Goal: Obtain resource: Download file/media

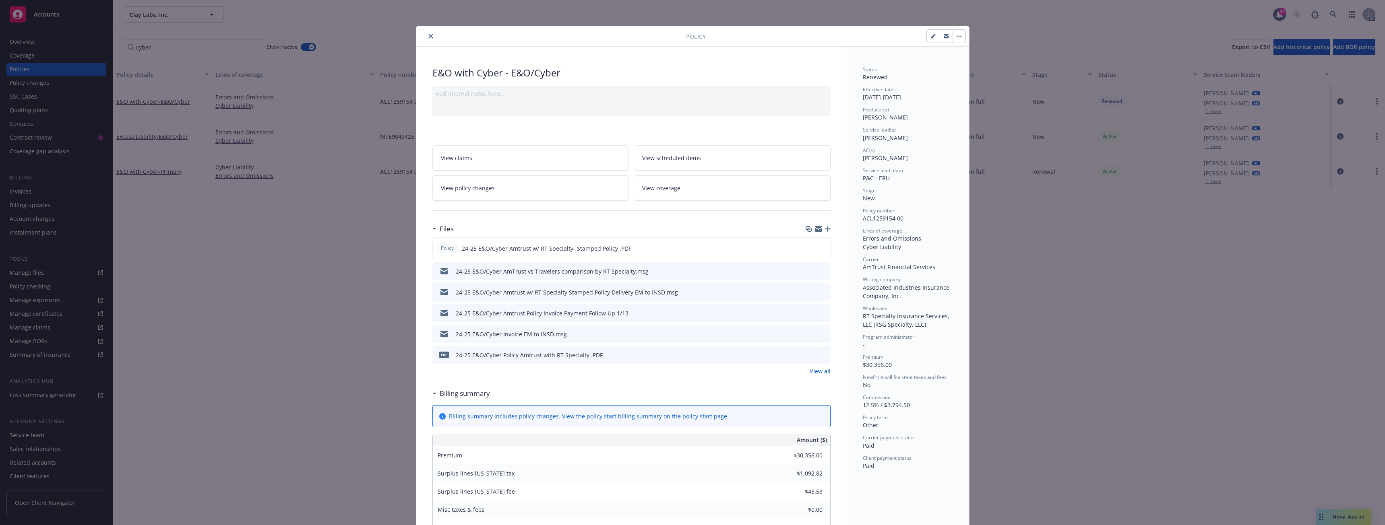
drag, startPoint x: 0, startPoint y: 0, endPoint x: 423, endPoint y: 37, distance: 425.1
click at [426, 37] on button "close" at bounding box center [431, 36] width 10 height 10
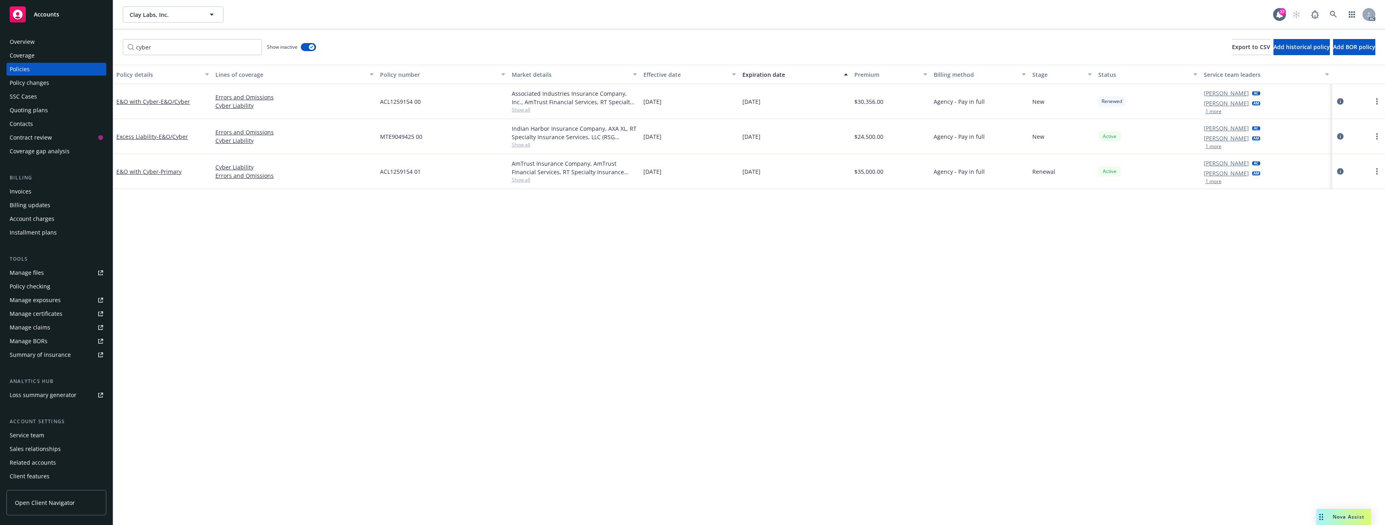
click at [1342, 14] on div "AC" at bounding box center [1331, 14] width 87 height 16
click at [1339, 13] on link at bounding box center [1333, 14] width 16 height 16
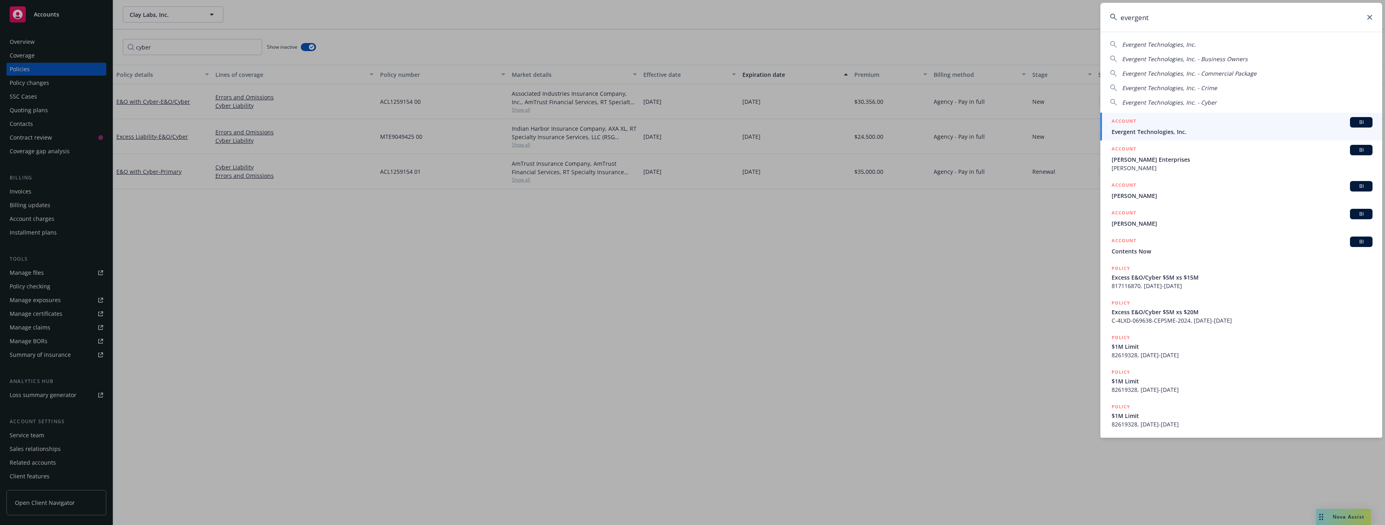
type input "evergent"
click at [1144, 128] on span "Evergent Technologies, Inc." at bounding box center [1241, 132] width 261 height 8
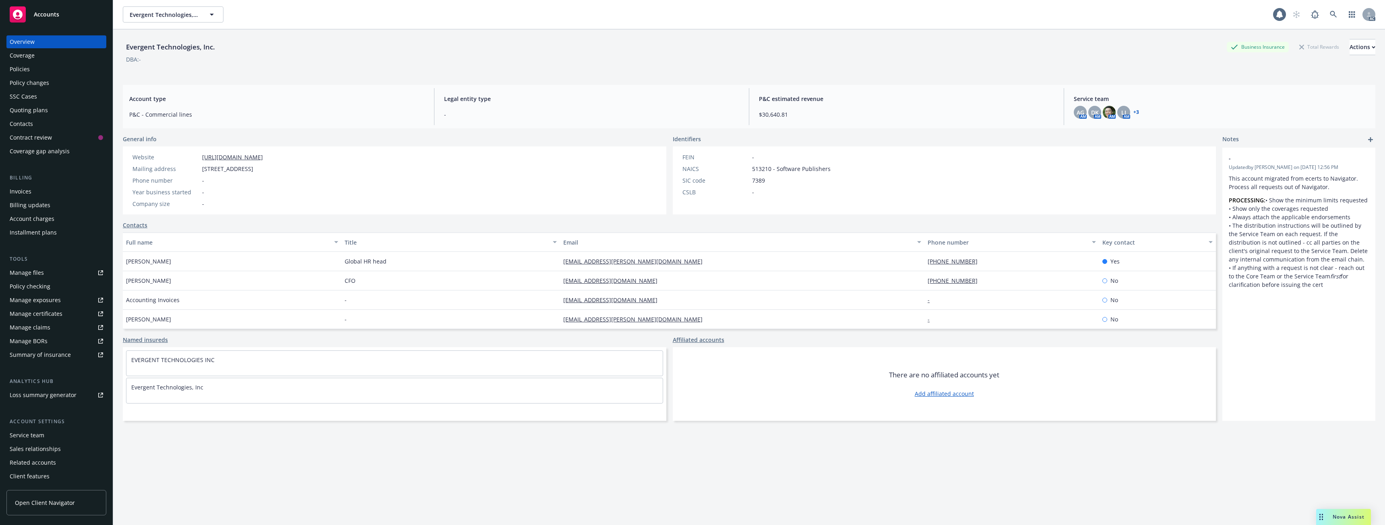
click at [30, 68] on div "Policies" at bounding box center [56, 69] width 93 height 13
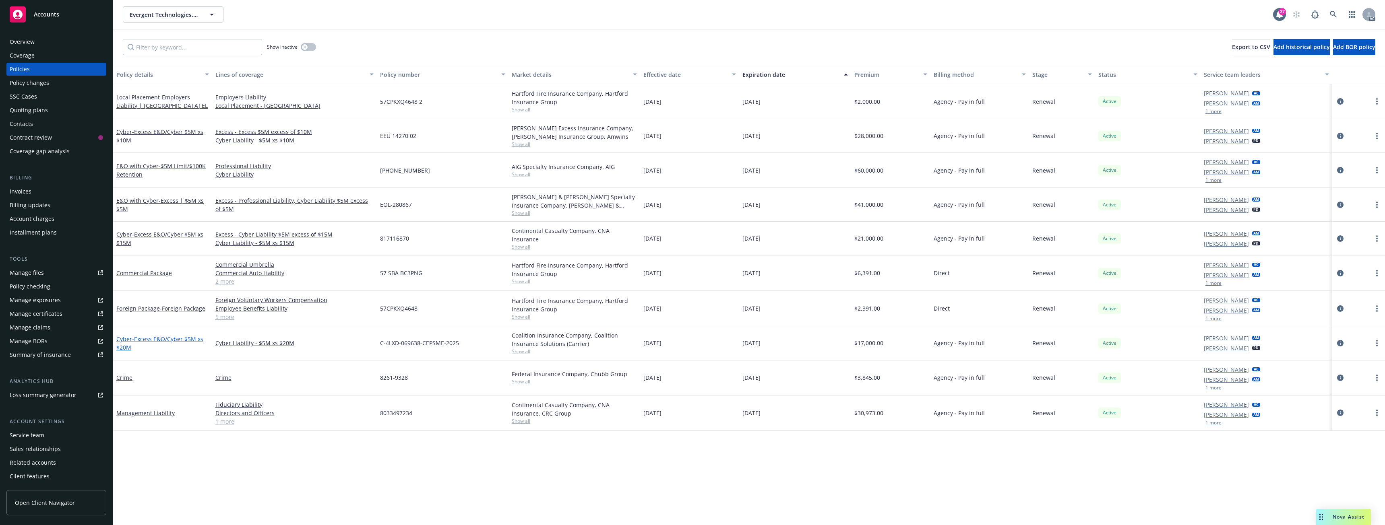
click at [155, 338] on span "- Excess E&O/Cyber $5M xs $20M" at bounding box center [159, 343] width 87 height 16
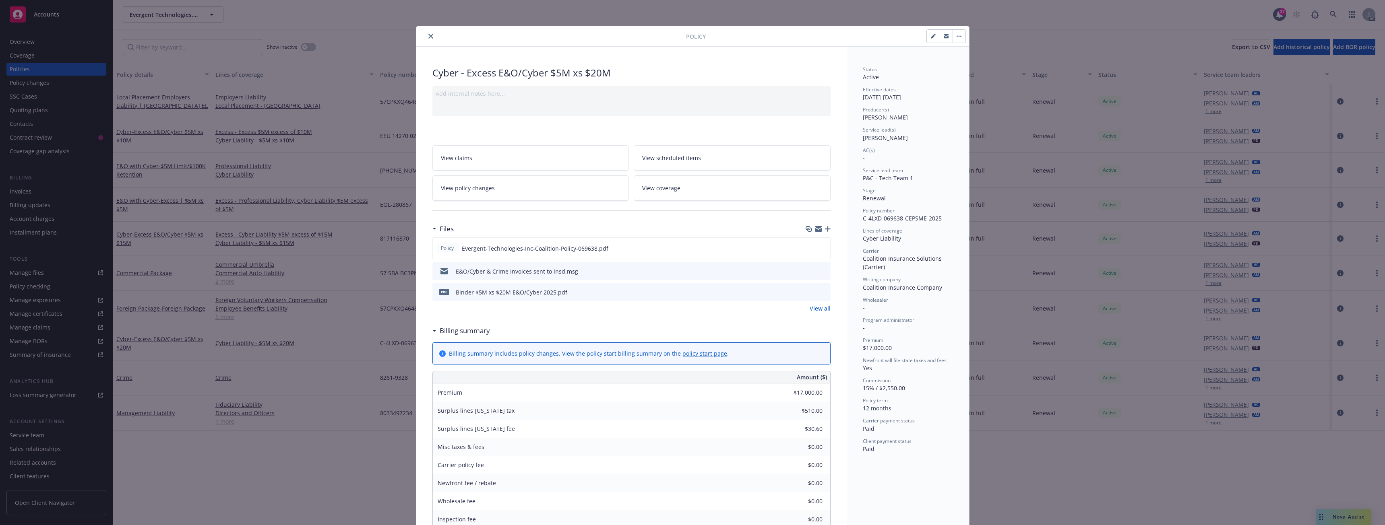
click at [427, 40] on button "close" at bounding box center [431, 36] width 10 height 10
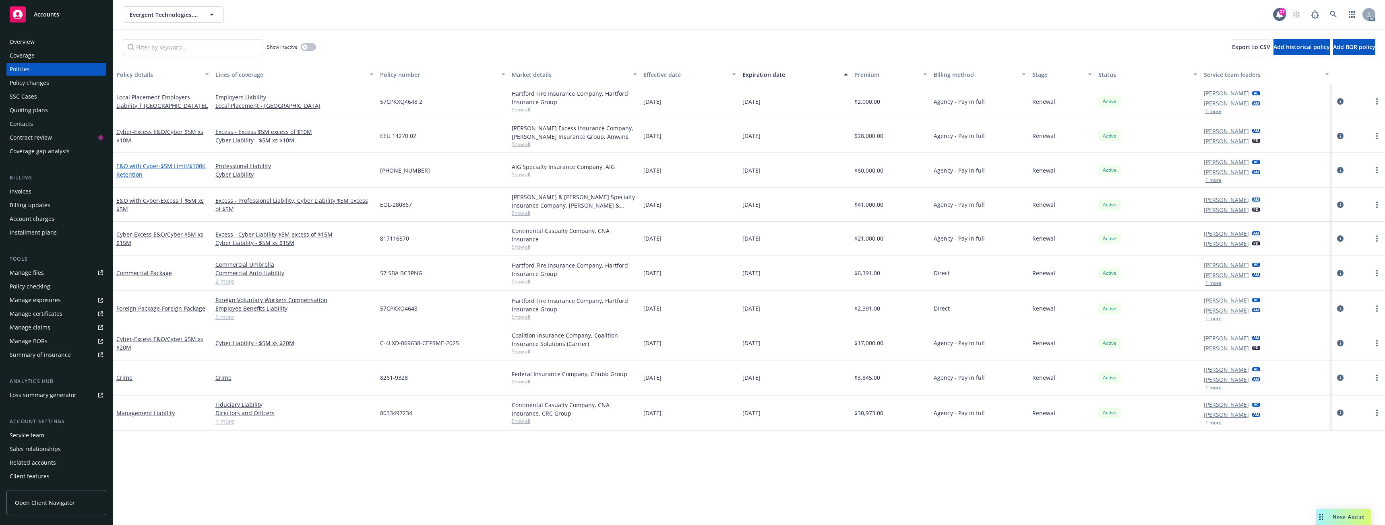
click at [170, 167] on span "- $5M Limit/$100K Retention" at bounding box center [160, 170] width 89 height 16
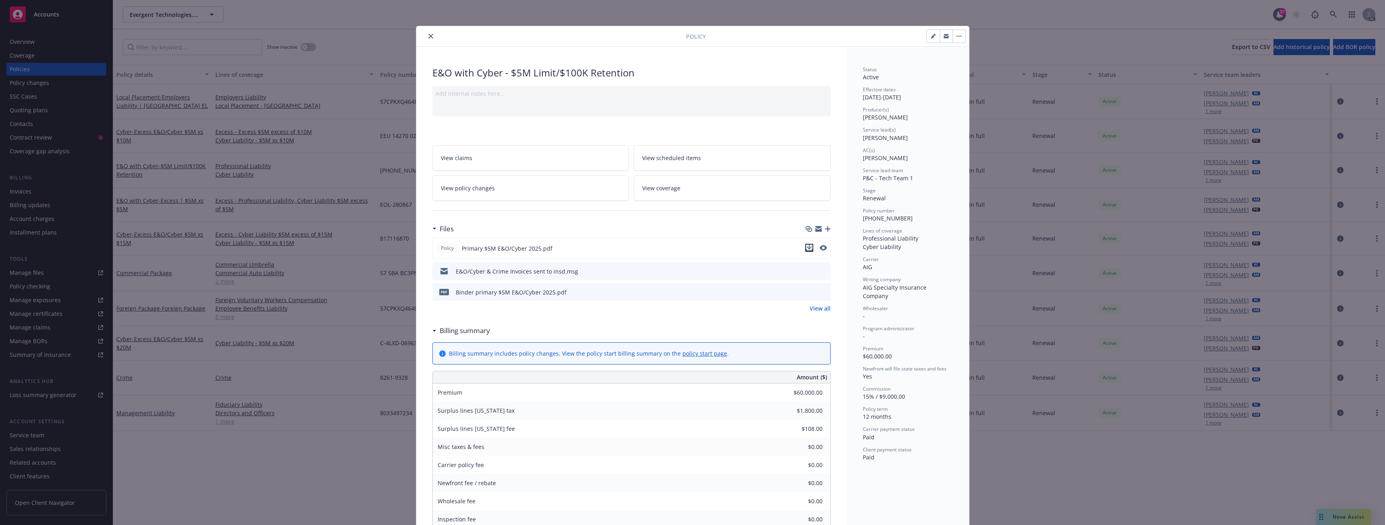
click at [805, 244] on button "download file" at bounding box center [809, 248] width 8 height 8
click at [429, 36] on icon "close" at bounding box center [430, 36] width 5 height 5
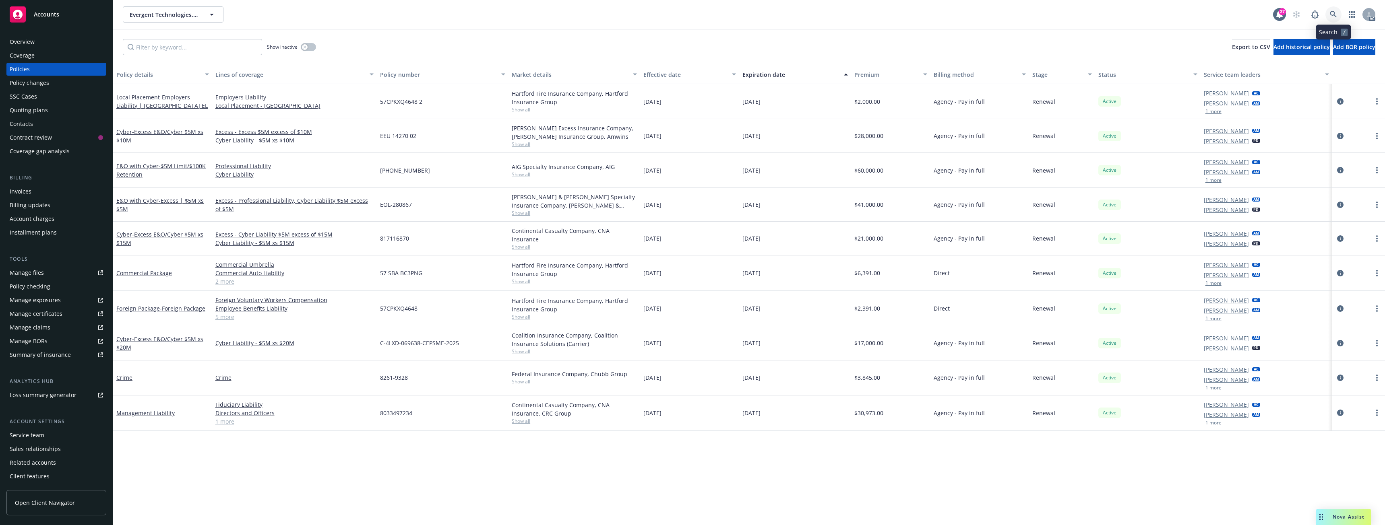
click at [1337, 16] on link at bounding box center [1333, 14] width 16 height 16
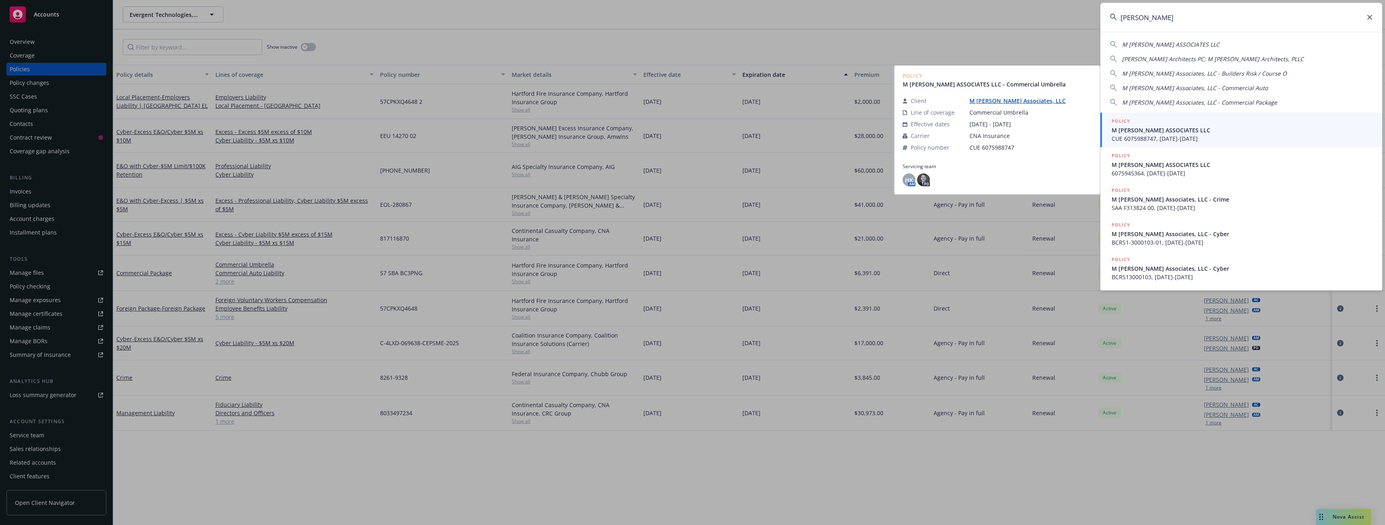
click at [1158, 43] on span "M [PERSON_NAME] ASSOCIATES LLC" at bounding box center [1170, 45] width 97 height 8
type input "M [PERSON_NAME] ASSOCIATES LLC"
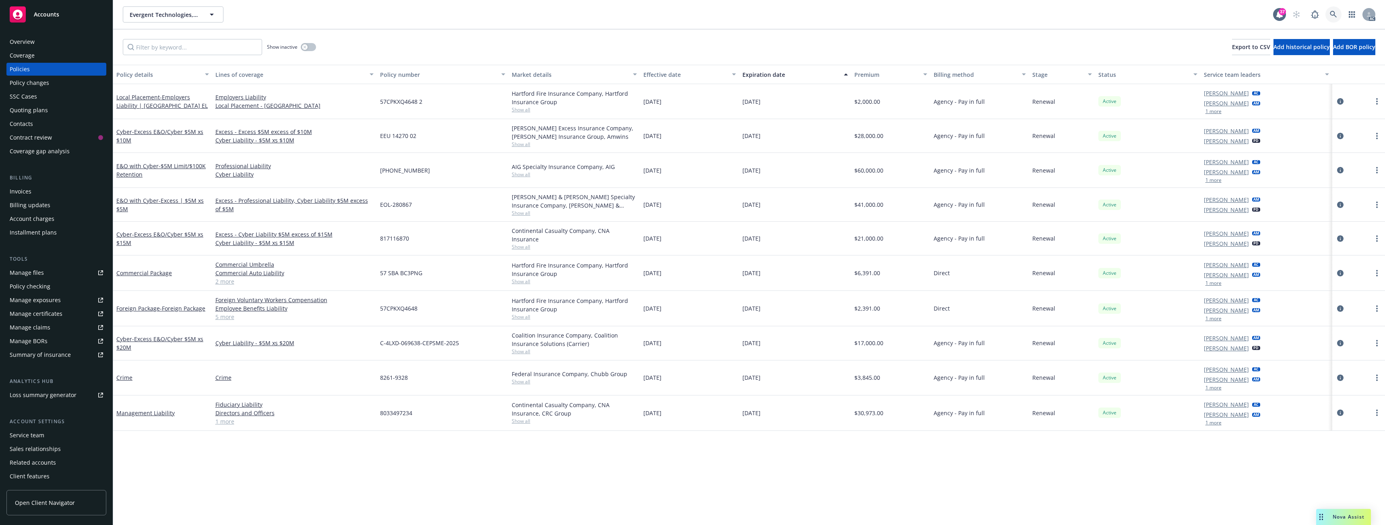
click at [1333, 14] on icon at bounding box center [1333, 14] width 7 height 7
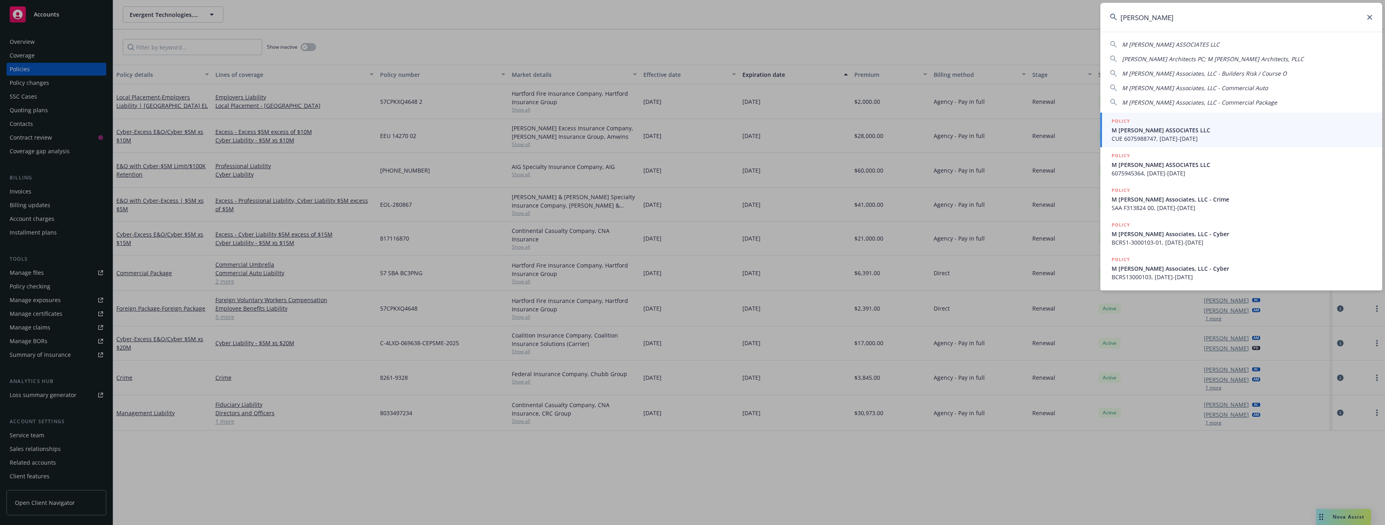
click at [1155, 42] on span "M [PERSON_NAME] ASSOCIATES LLC" at bounding box center [1170, 45] width 97 height 8
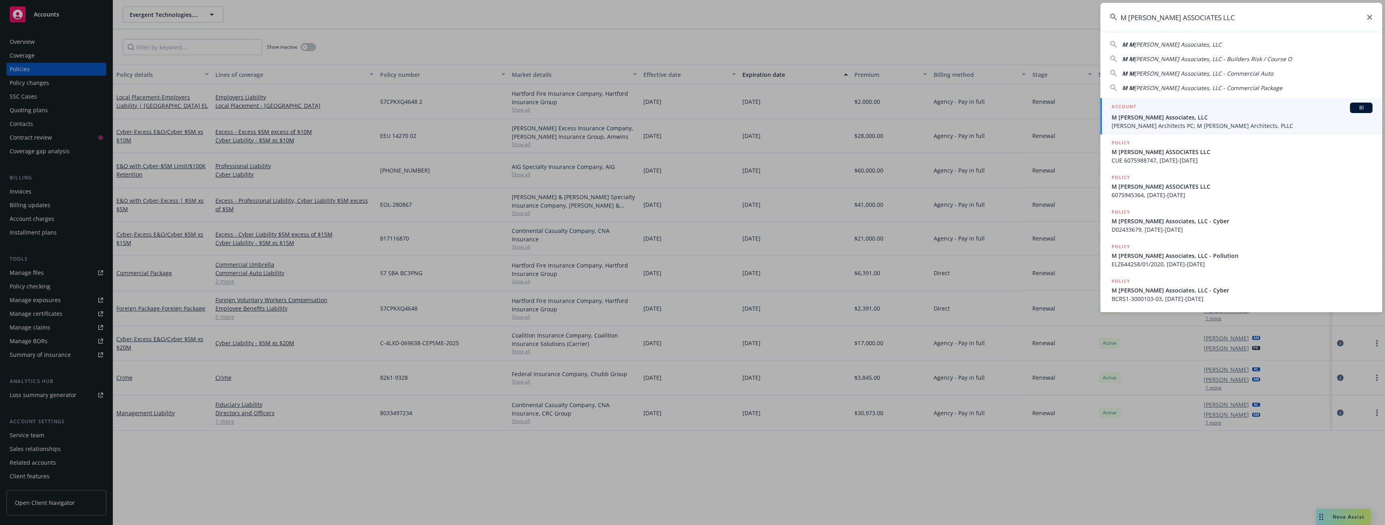
click at [1155, 42] on span "[PERSON_NAME] Associates, LLC" at bounding box center [1177, 45] width 87 height 8
click at [1155, 42] on span "[PERSON_NAME] ASSOCIATES LLC" at bounding box center [1179, 45] width 91 height 8
type input "M [PERSON_NAME] ASSOCIATES LLC"
click at [1173, 113] on div "ACCOUNT BI" at bounding box center [1241, 108] width 261 height 10
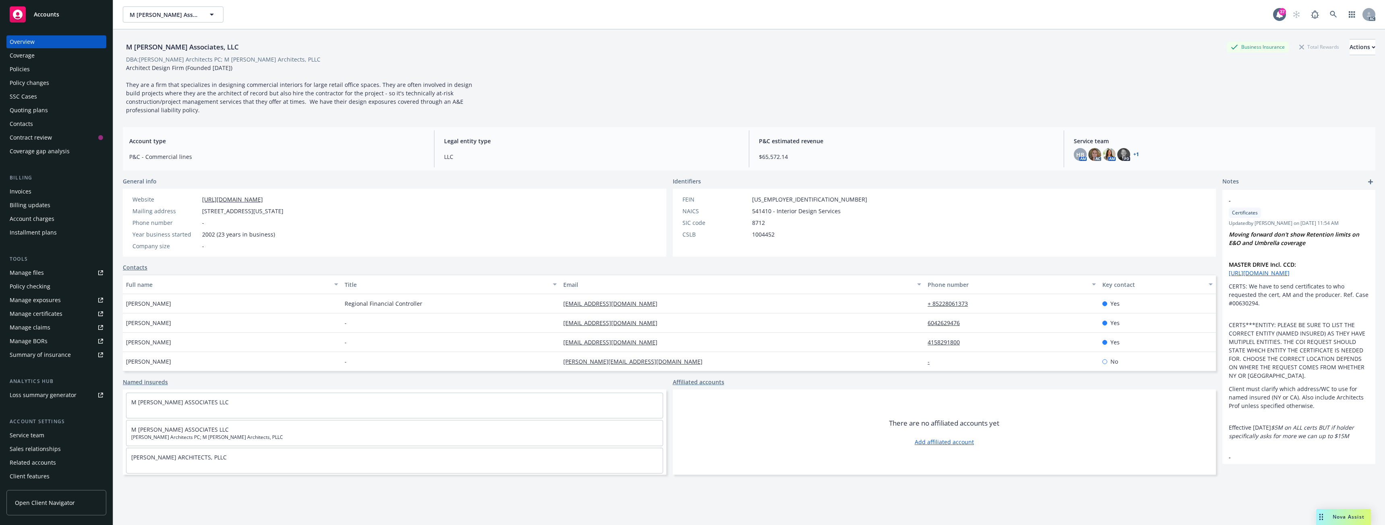
click at [39, 70] on div "Policies" at bounding box center [56, 69] width 93 height 13
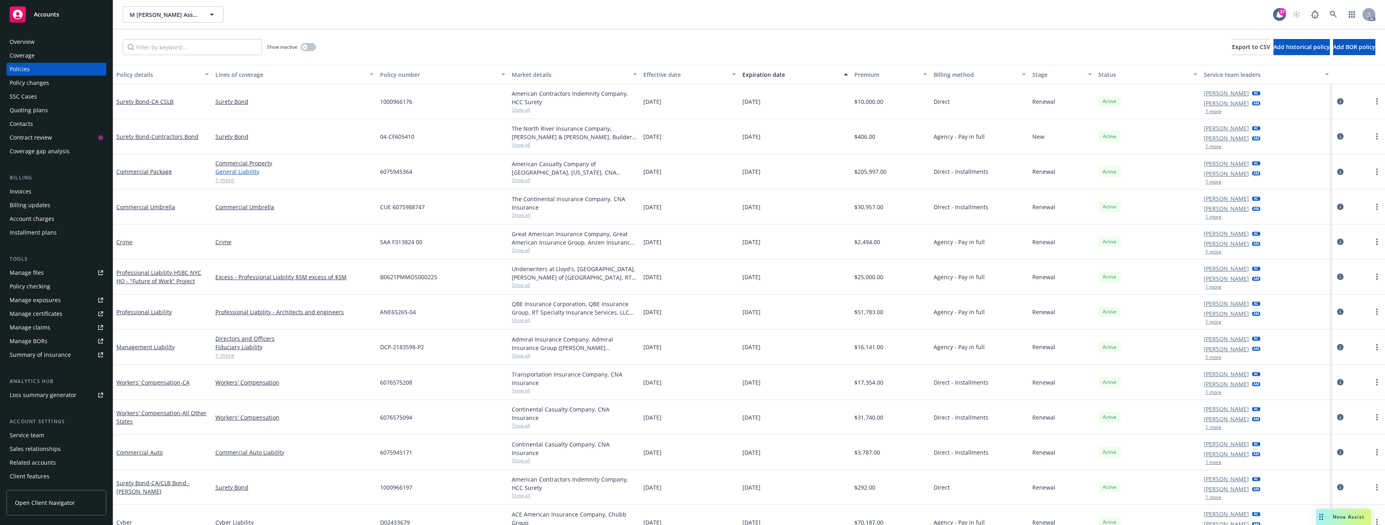
scroll to position [15, 0]
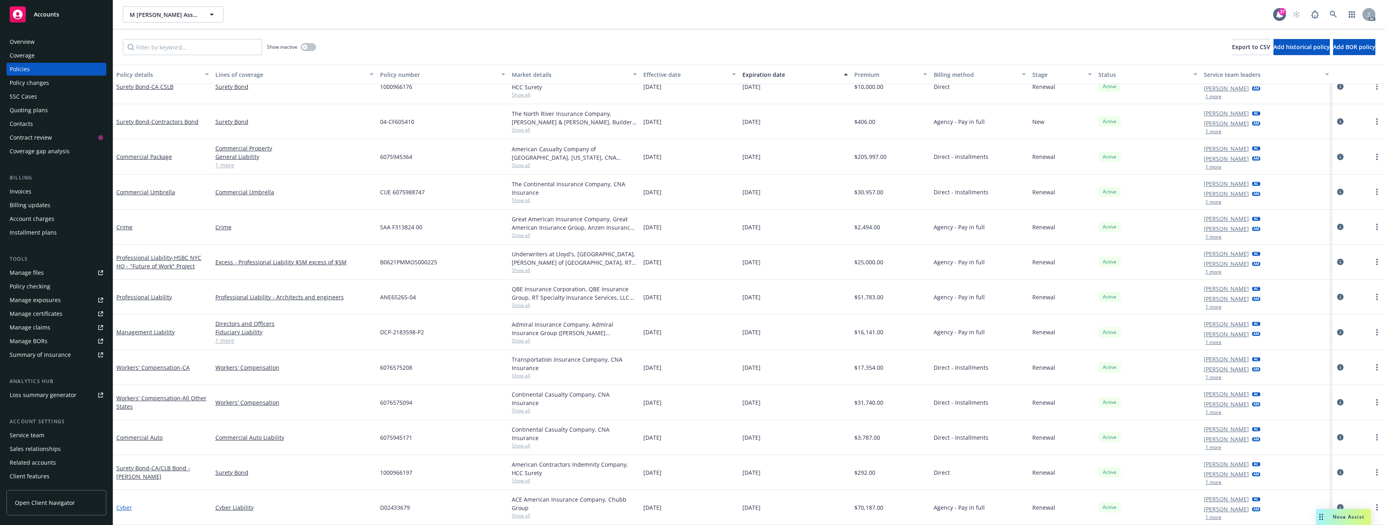
click at [124, 507] on link "Cyber" at bounding box center [124, 508] width 16 height 8
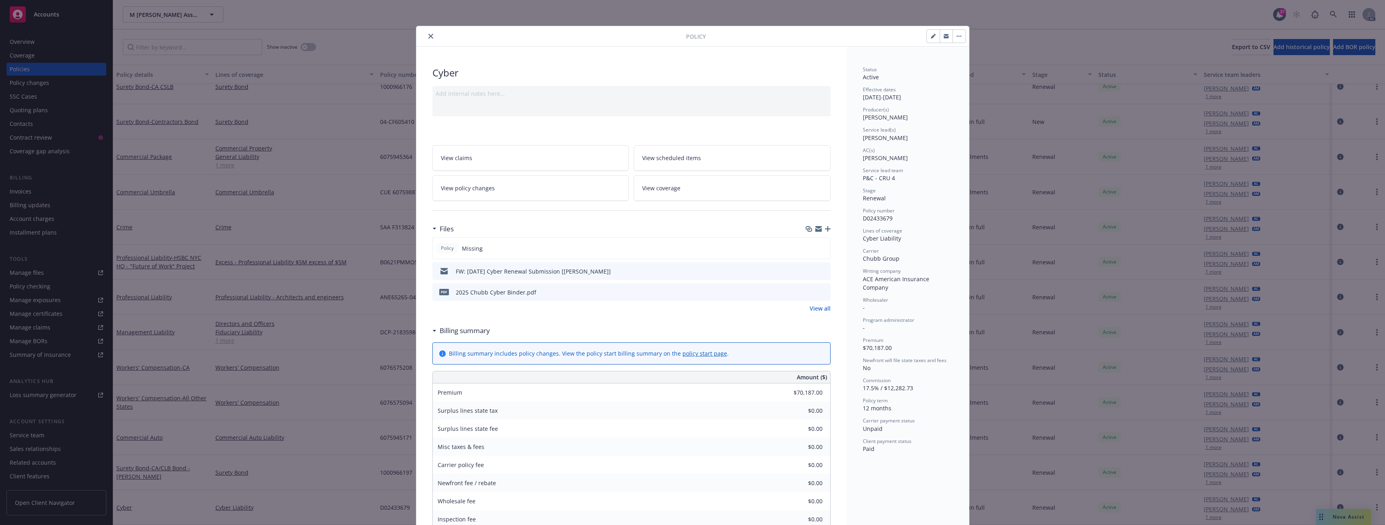
click at [428, 34] on icon "close" at bounding box center [430, 36] width 5 height 5
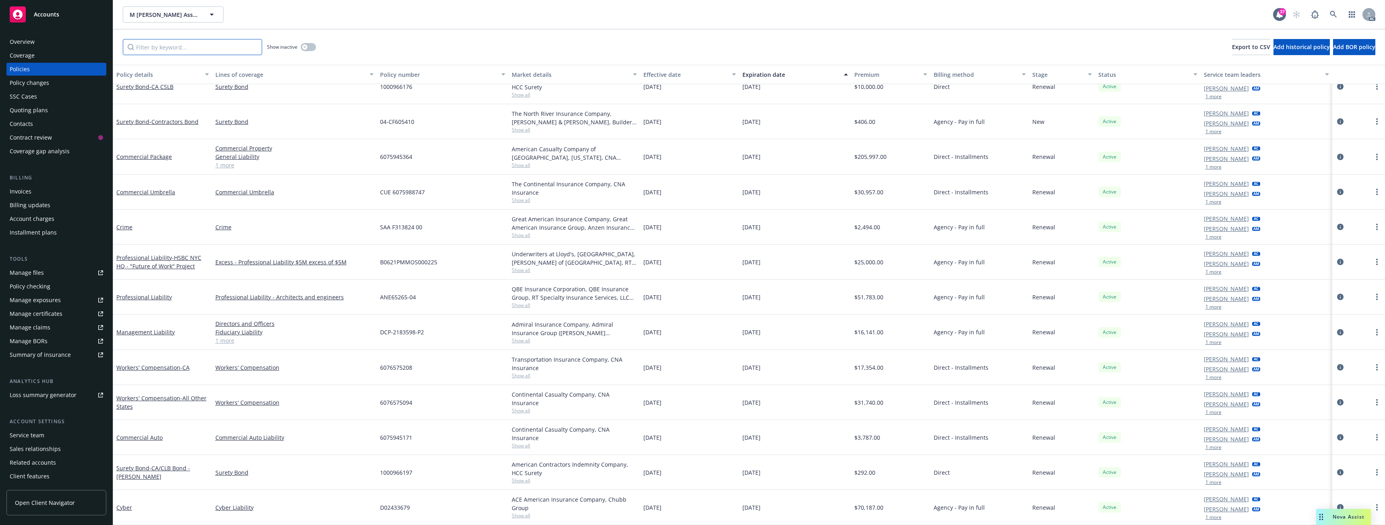
click at [173, 44] on input "Filter by keyword..." at bounding box center [192, 47] width 139 height 16
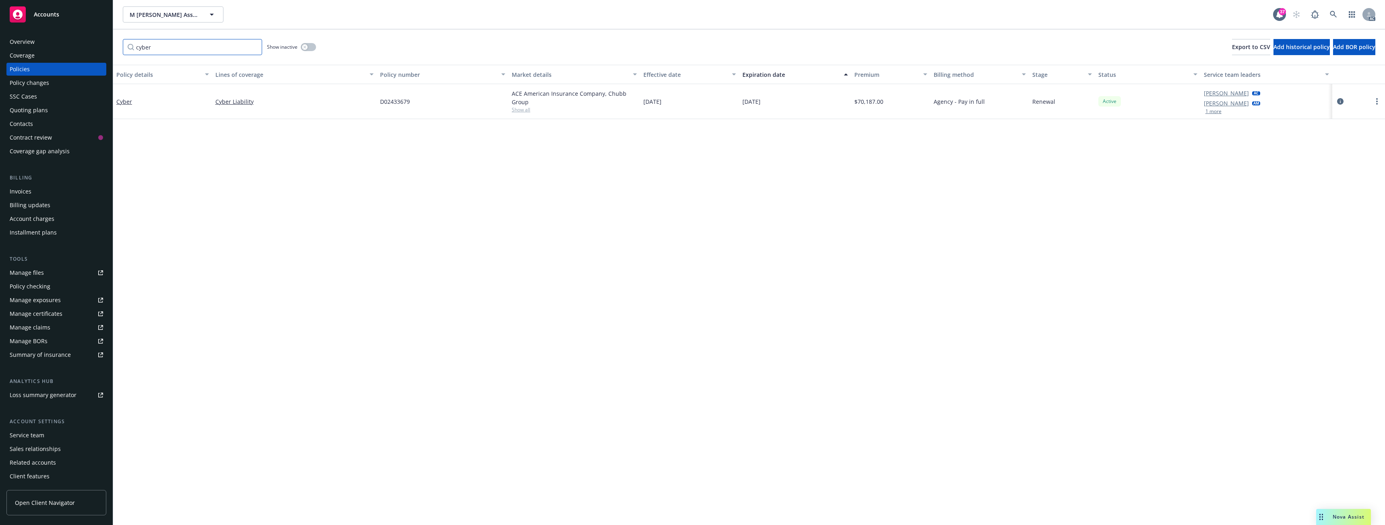
type input "cyber"
click at [310, 48] on button "button" at bounding box center [308, 47] width 15 height 8
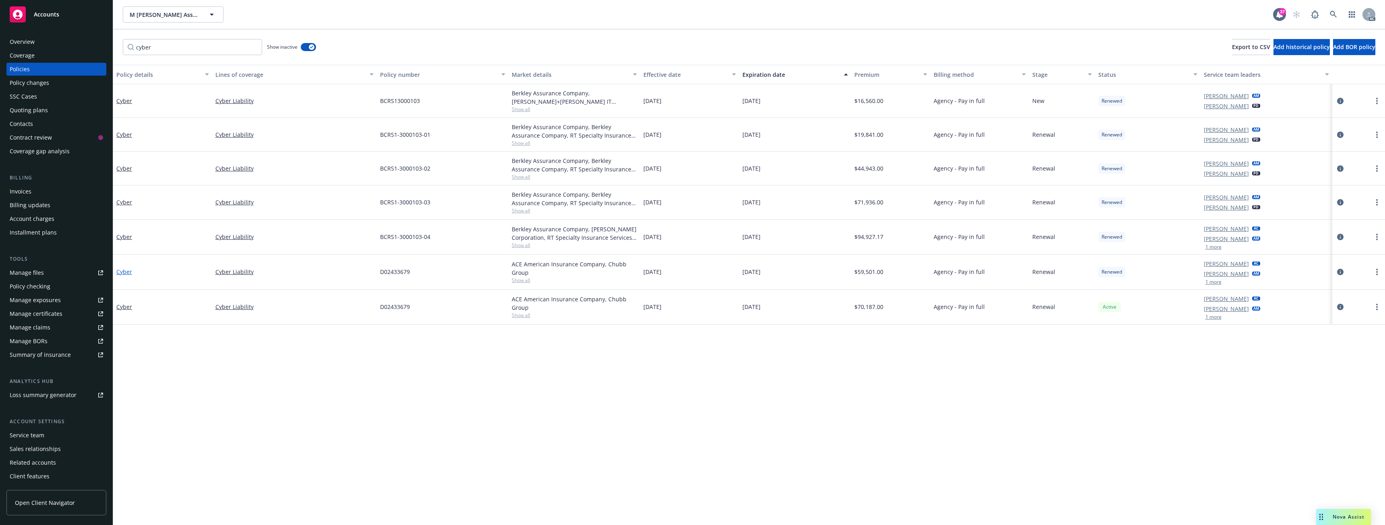
click at [126, 272] on link "Cyber" at bounding box center [124, 272] width 16 height 8
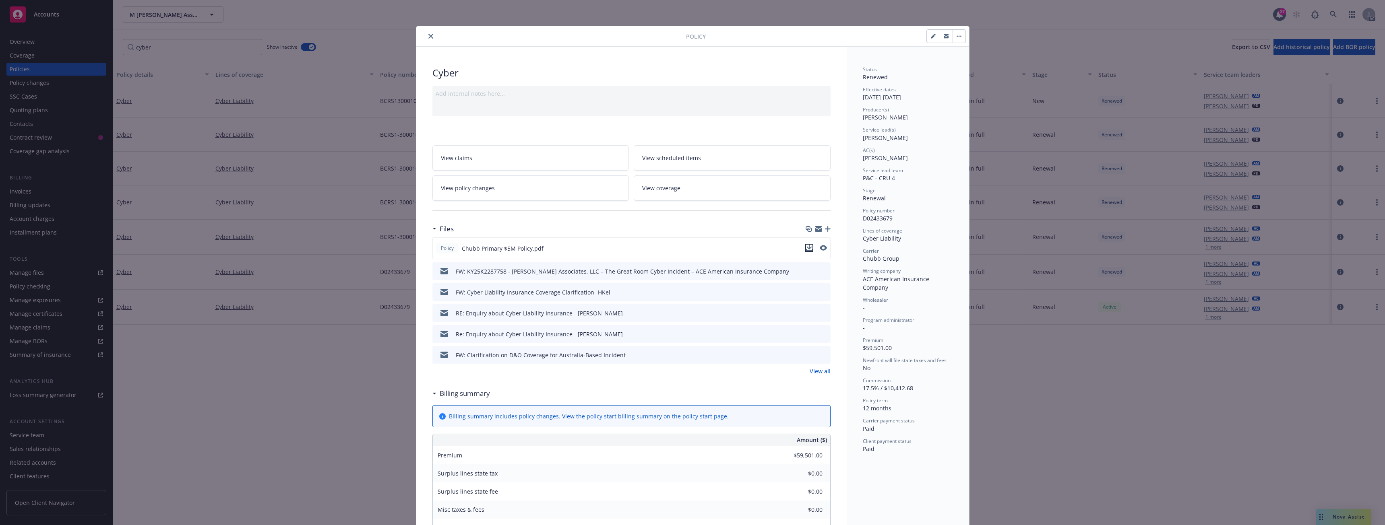
click at [806, 247] on icon "download file" at bounding box center [809, 248] width 6 height 6
click at [428, 34] on icon "close" at bounding box center [430, 36] width 5 height 5
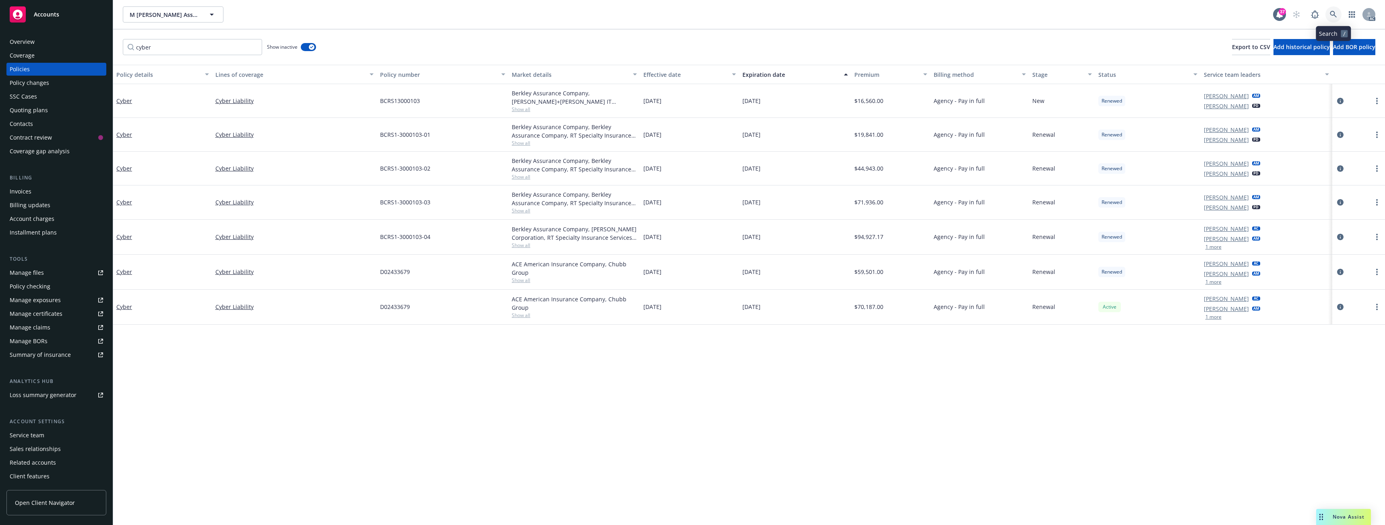
click at [1333, 14] on icon at bounding box center [1333, 14] width 7 height 7
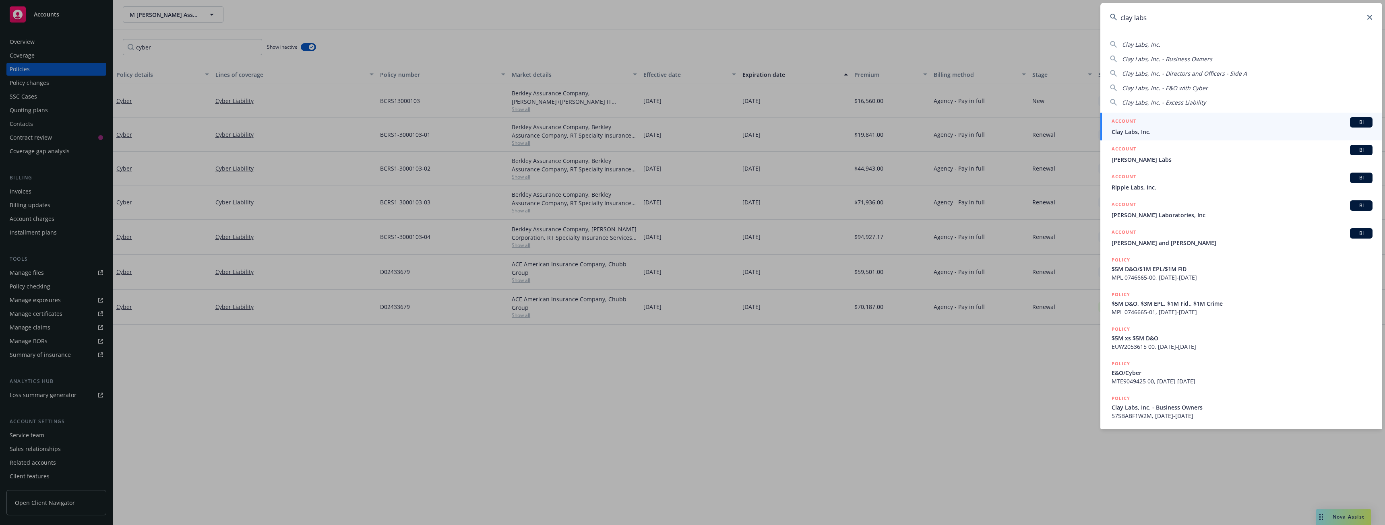
type input "clay labs"
click at [1137, 128] on span "Clay Labs, Inc." at bounding box center [1241, 132] width 261 height 8
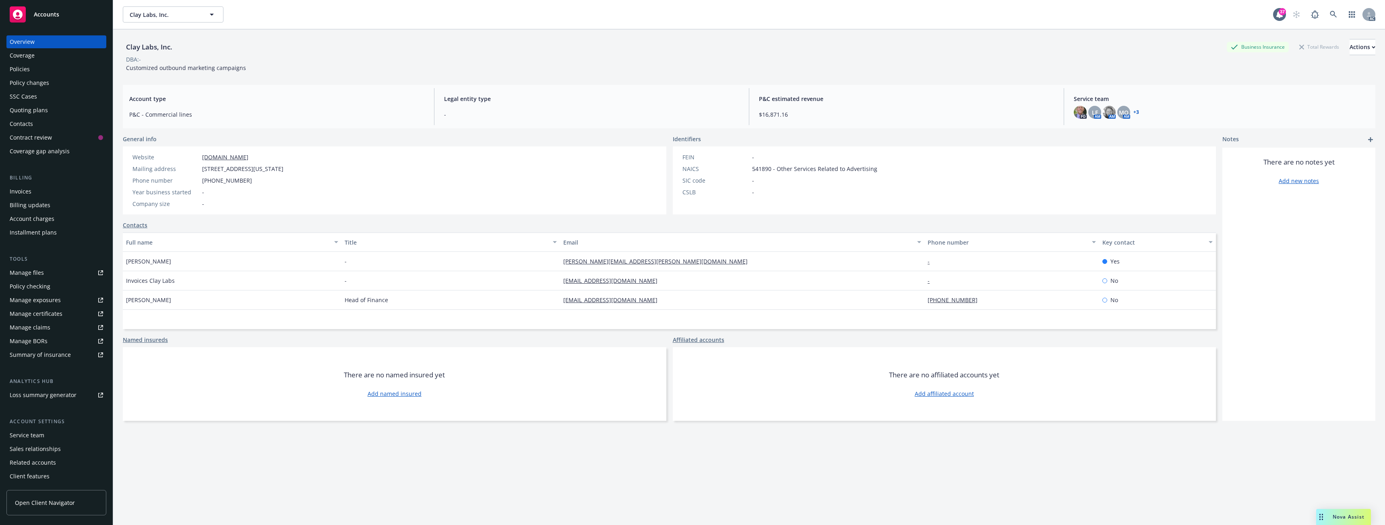
click at [40, 72] on div "Policies" at bounding box center [56, 69] width 93 height 13
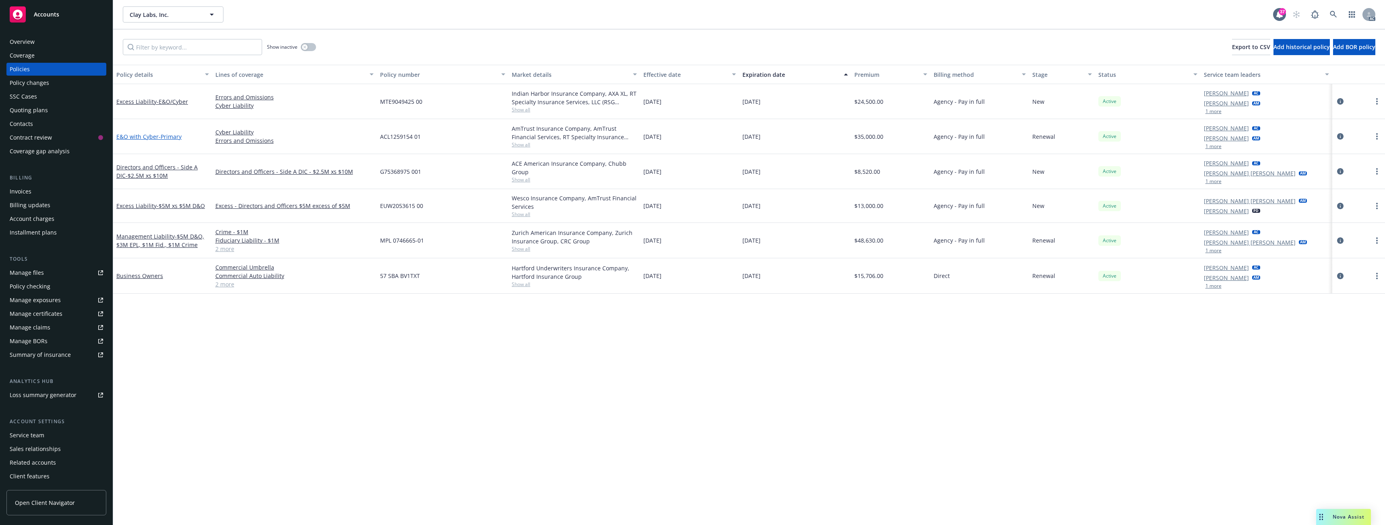
click at [168, 134] on span "- Primary" at bounding box center [170, 137] width 23 height 8
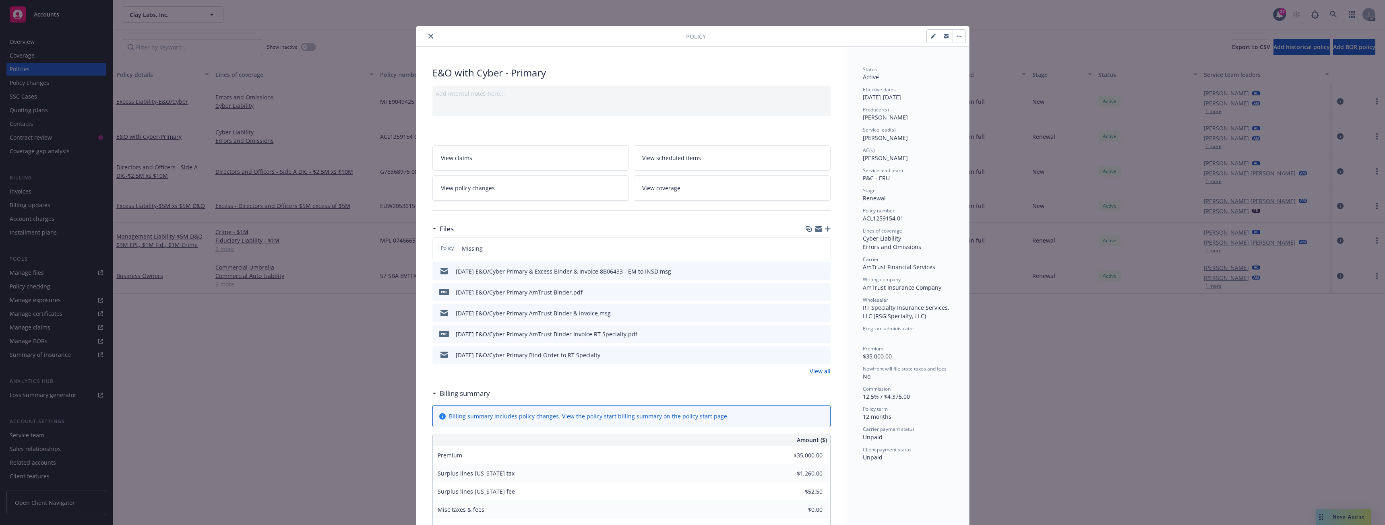
click at [428, 38] on icon "close" at bounding box center [430, 36] width 5 height 5
